Goal: Task Accomplishment & Management: Manage account settings

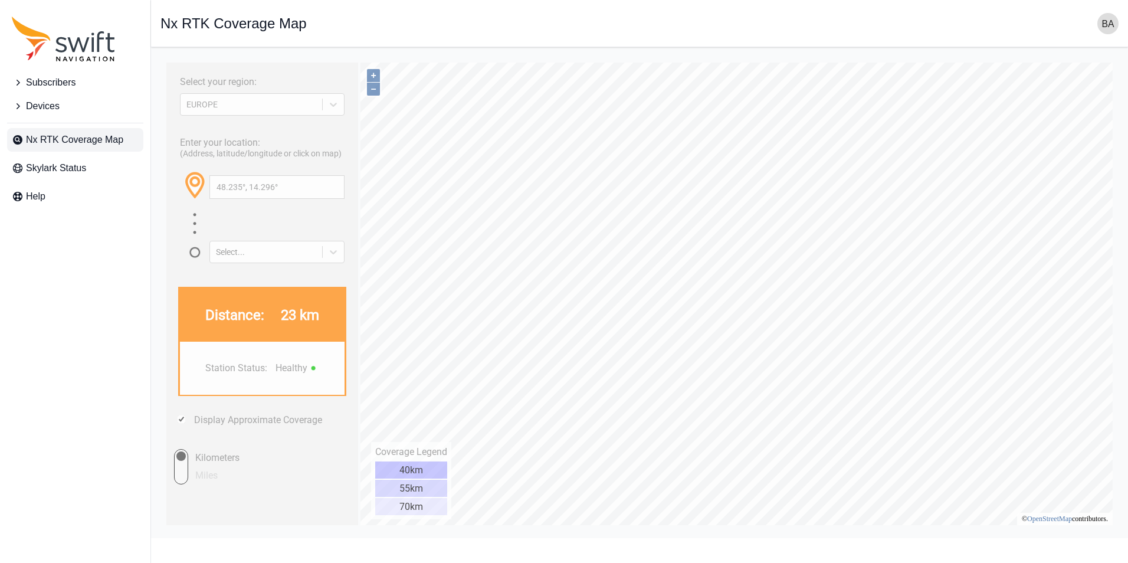
click at [51, 74] on button "Subscribers" at bounding box center [75, 83] width 136 height 24
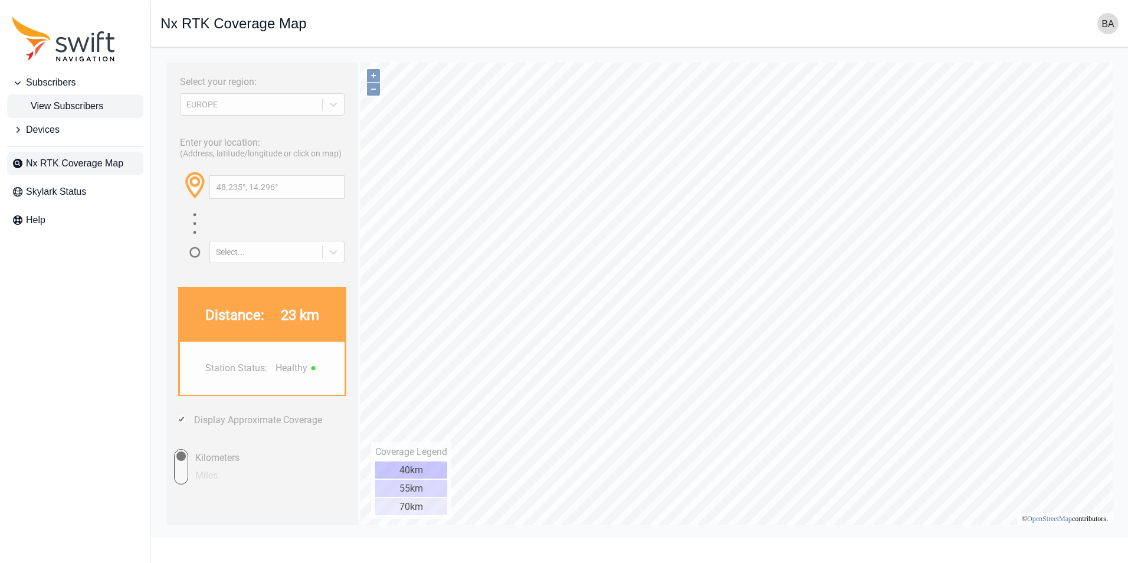
click at [60, 103] on span "View Subscribers" at bounding box center [57, 106] width 91 height 14
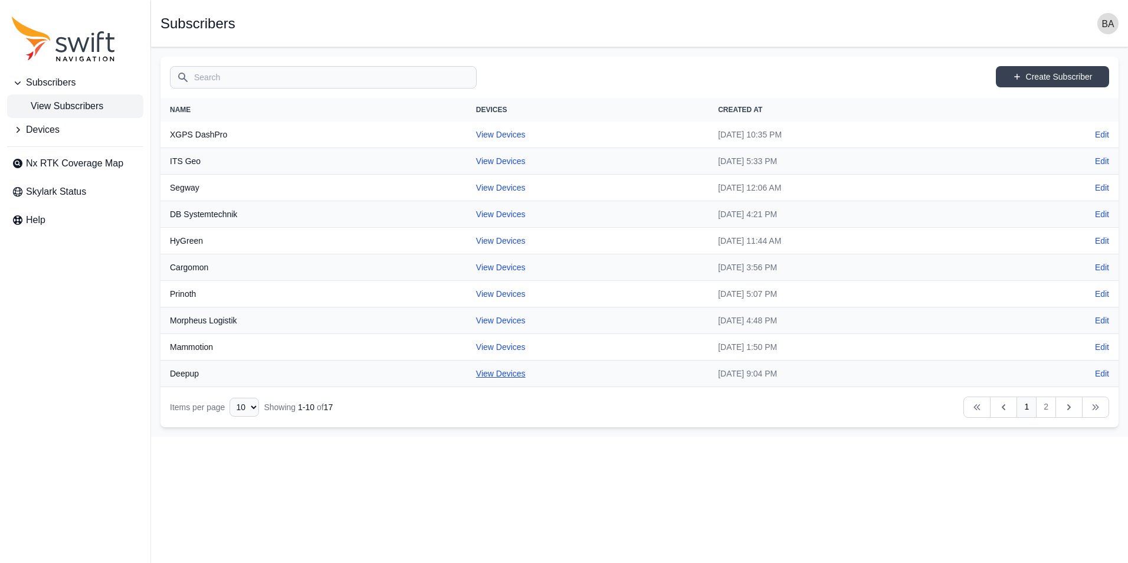
click at [477, 372] on link "View Devices" at bounding box center [501, 373] width 50 height 9
select select "7b935e3f-0643-46c8-a04f-ff7d1cb906a2"
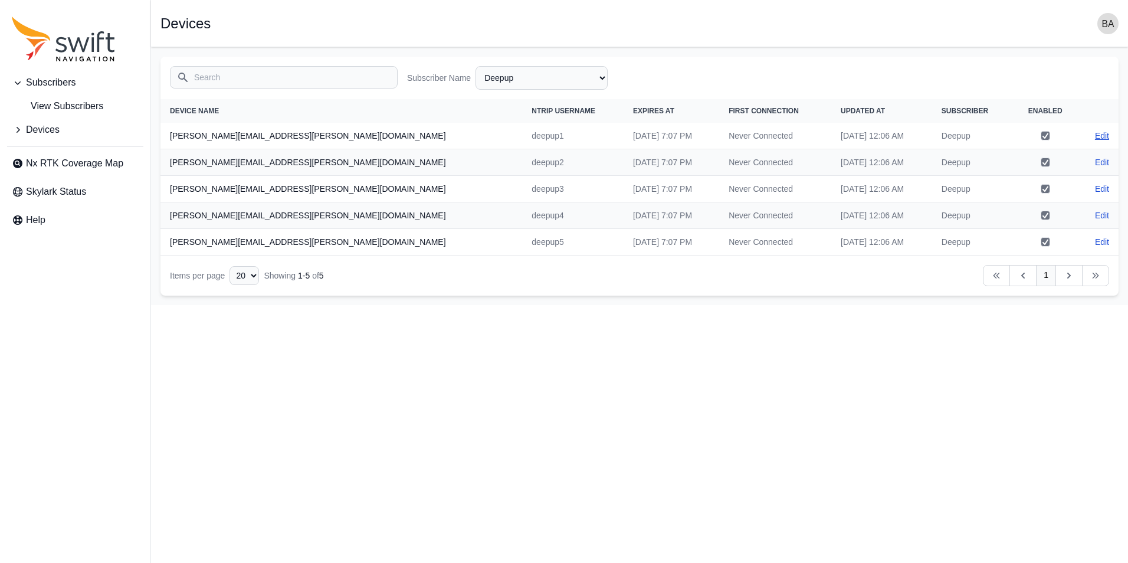
click at [1107, 136] on link "Edit" at bounding box center [1102, 136] width 14 height 12
select select "7b935e3f-0643-46c8-a04f-ff7d1cb906a2"
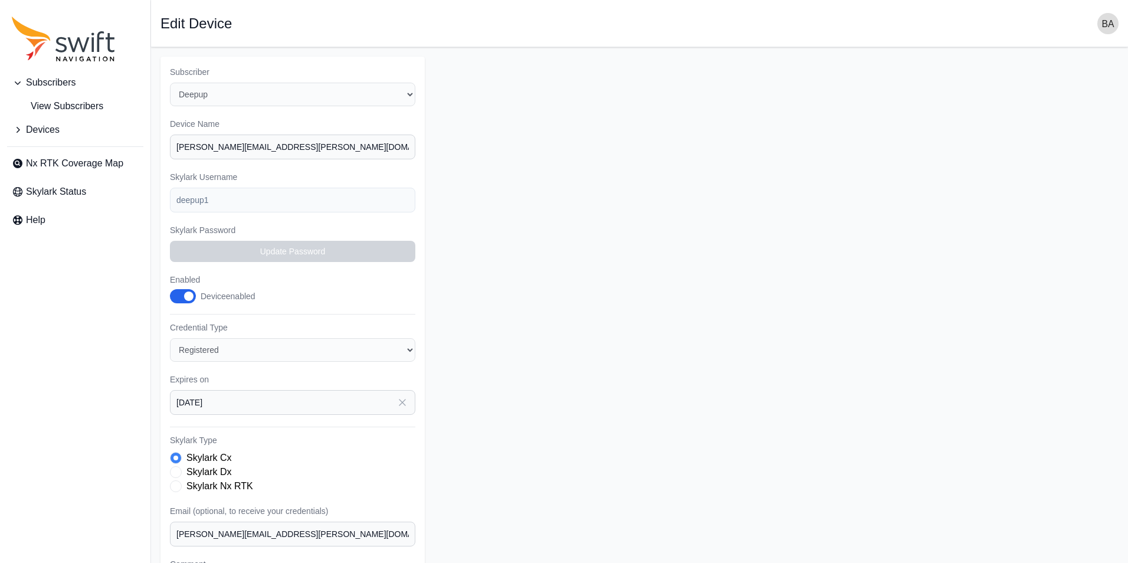
select select "7b935e3f-0643-46c8-a04f-ff7d1cb906a2"
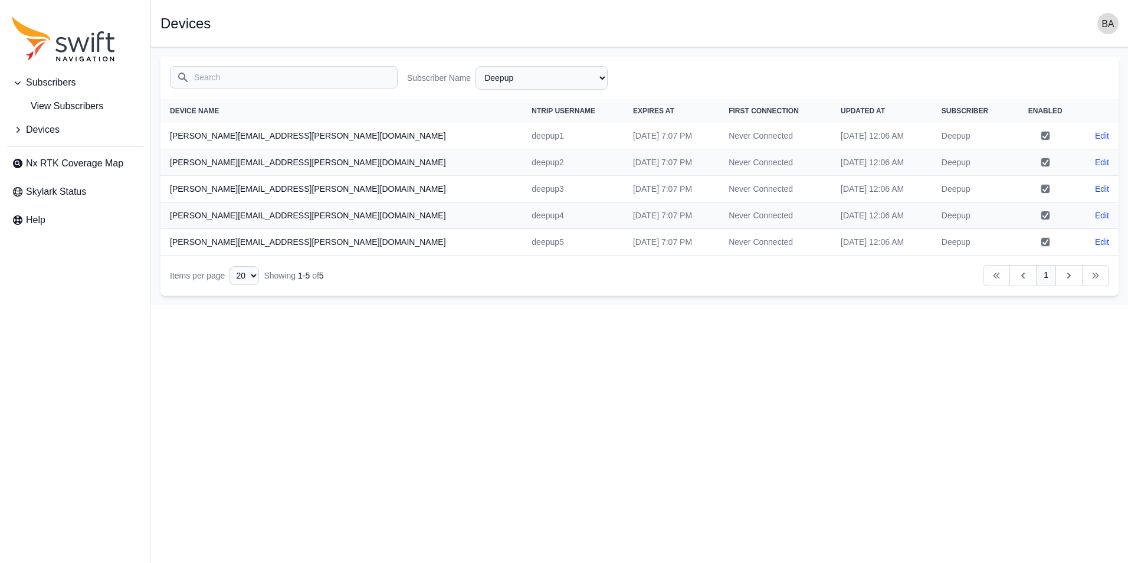
click at [522, 137] on td "deepup1" at bounding box center [572, 136] width 101 height 27
